Goal: Find contact information: Find contact information

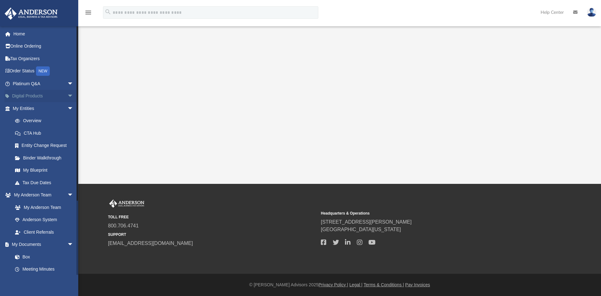
click at [40, 98] on link "Digital Products arrow_drop_down" at bounding box center [43, 96] width 79 height 13
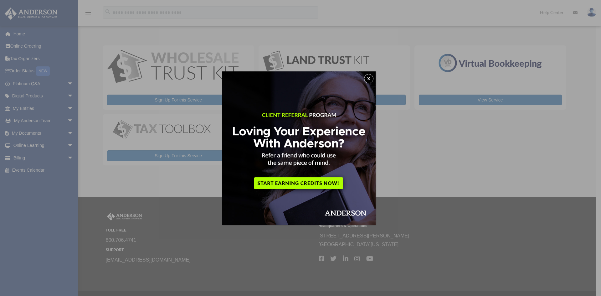
click at [426, 157] on div "x" at bounding box center [300, 148] width 601 height 296
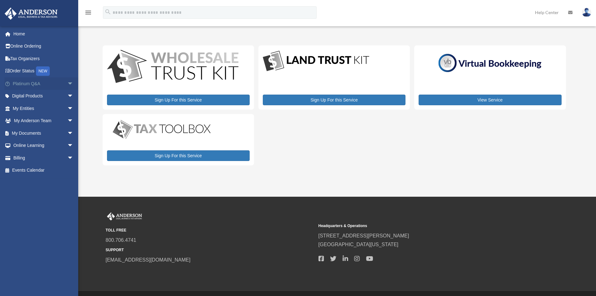
click at [38, 85] on link "Platinum Q&A arrow_drop_down" at bounding box center [43, 83] width 79 height 13
click at [33, 60] on link "Tax Organizers" at bounding box center [43, 58] width 79 height 13
click at [32, 57] on link "Tax Organizers" at bounding box center [43, 58] width 79 height 13
click at [17, 32] on link "Home" at bounding box center [43, 34] width 79 height 13
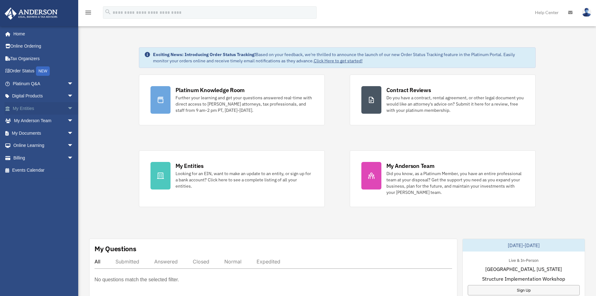
click at [36, 108] on link "My Entities arrow_drop_down" at bounding box center [43, 108] width 79 height 13
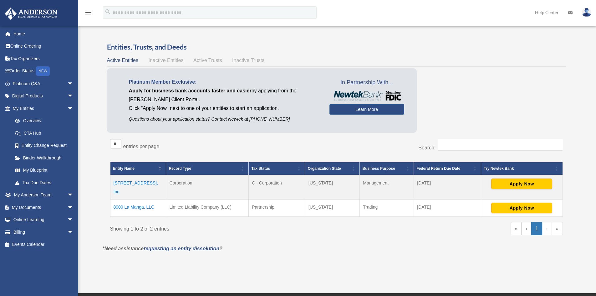
click at [129, 199] on td "8900 La Manga, LLC" at bounding box center [138, 208] width 56 height 18
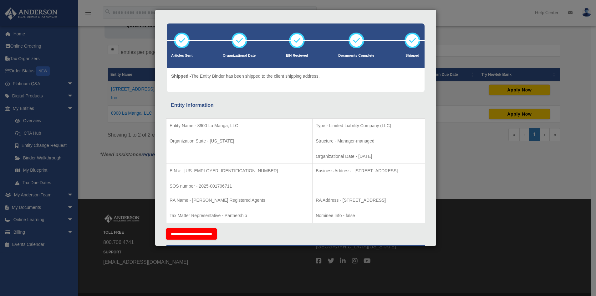
scroll to position [31, 0]
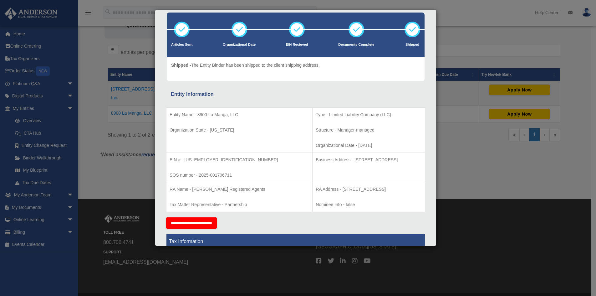
click at [49, 155] on div "Details × Articles Sent Organizational Date" at bounding box center [298, 148] width 596 height 296
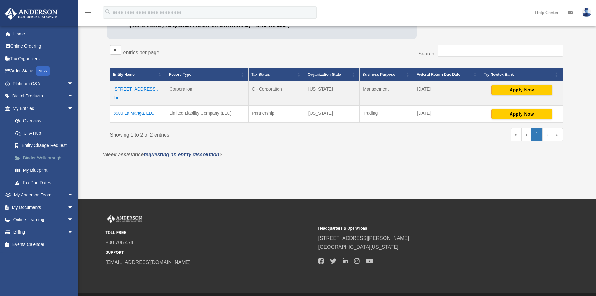
click at [49, 157] on link "Binder Walkthrough" at bounding box center [46, 158] width 74 height 13
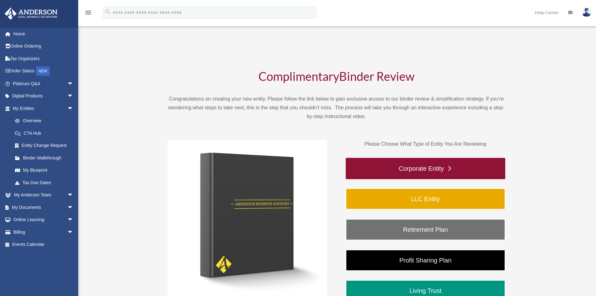
click at [422, 169] on link "Corporate Entity" at bounding box center [426, 168] width 160 height 21
click at [448, 167] on link "Corporate Entity" at bounding box center [426, 168] width 160 height 21
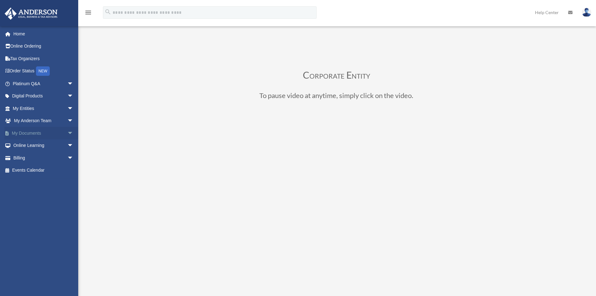
click at [23, 131] on link "My Documents arrow_drop_down" at bounding box center [43, 133] width 79 height 13
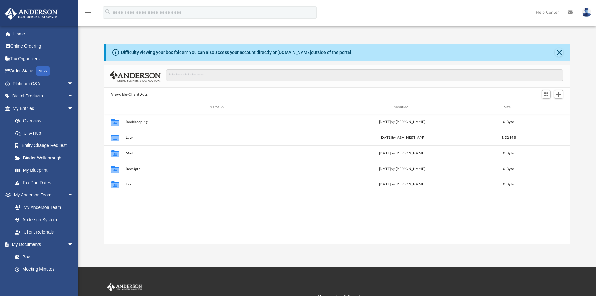
scroll to position [138, 461]
click at [50, 157] on link "Binder Walkthrough" at bounding box center [46, 158] width 74 height 13
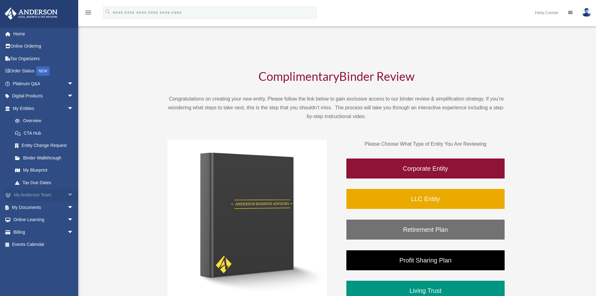
click at [33, 195] on link "My Anderson Team arrow_drop_down" at bounding box center [43, 195] width 79 height 13
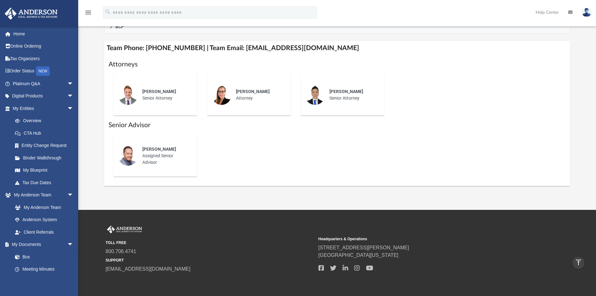
scroll to position [219, 0]
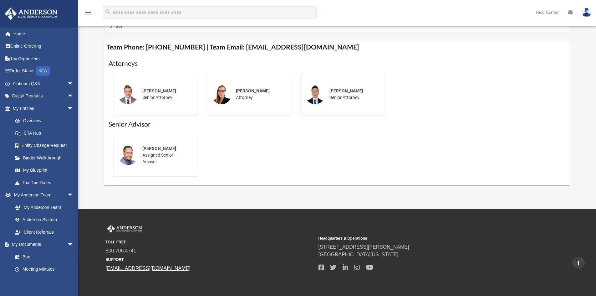
click at [118, 268] on link "[EMAIL_ADDRESS][DOMAIN_NAME]" at bounding box center [148, 267] width 85 height 5
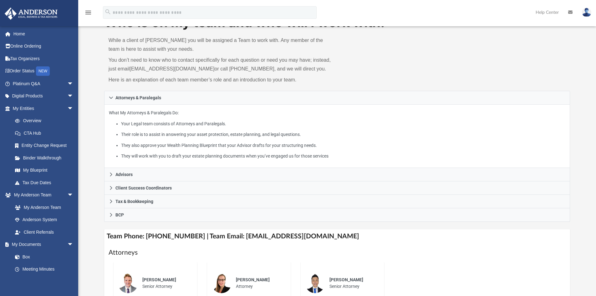
scroll to position [0, 0]
